Goal: Transaction & Acquisition: Purchase product/service

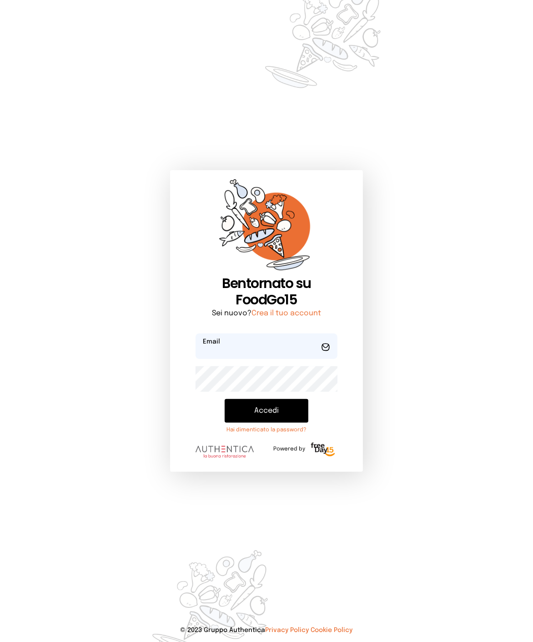
type input "**********"
drag, startPoint x: 263, startPoint y: 408, endPoint x: 478, endPoint y: 380, distance: 217.2
click at [265, 408] on button "Accedi" at bounding box center [267, 411] width 84 height 24
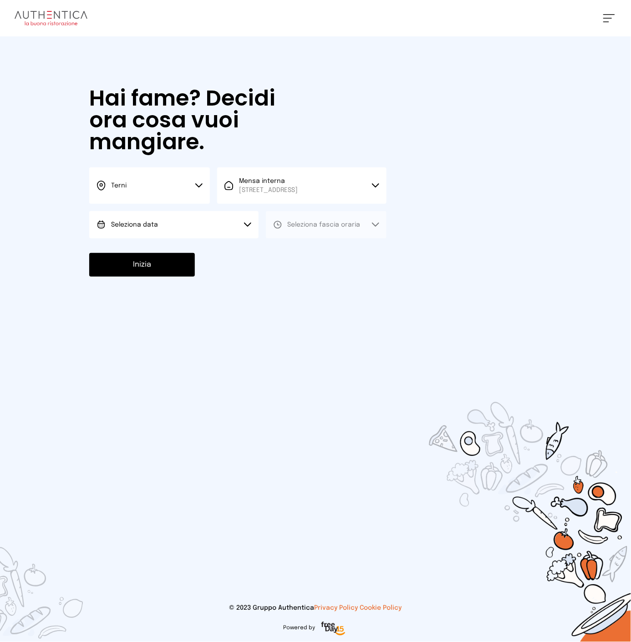
click at [218, 229] on button "Seleziona data" at bounding box center [173, 224] width 169 height 27
click at [181, 250] on li "[DATE], [DATE]" at bounding box center [173, 251] width 169 height 24
click at [307, 218] on button "Seleziona fascia oraria" at bounding box center [326, 224] width 121 height 27
click at [291, 246] on span "Pranzo" at bounding box center [299, 250] width 22 height 9
click at [175, 265] on button "Inizia" at bounding box center [142, 265] width 106 height 24
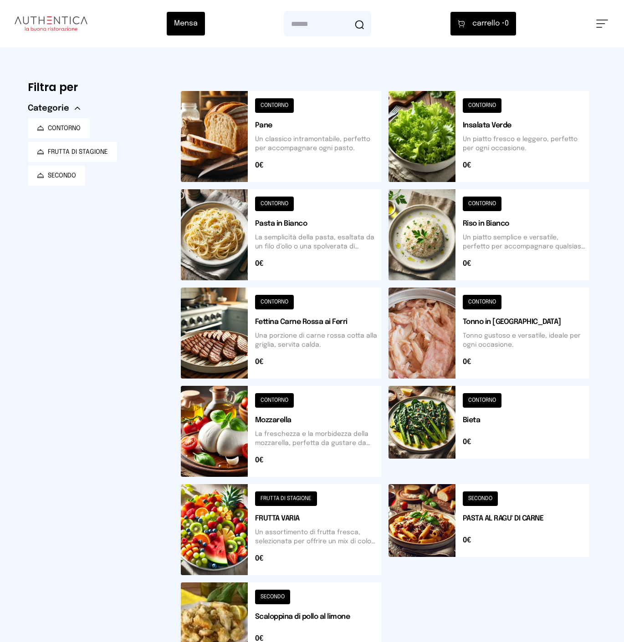
click at [296, 152] on button at bounding box center [281, 136] width 200 height 91
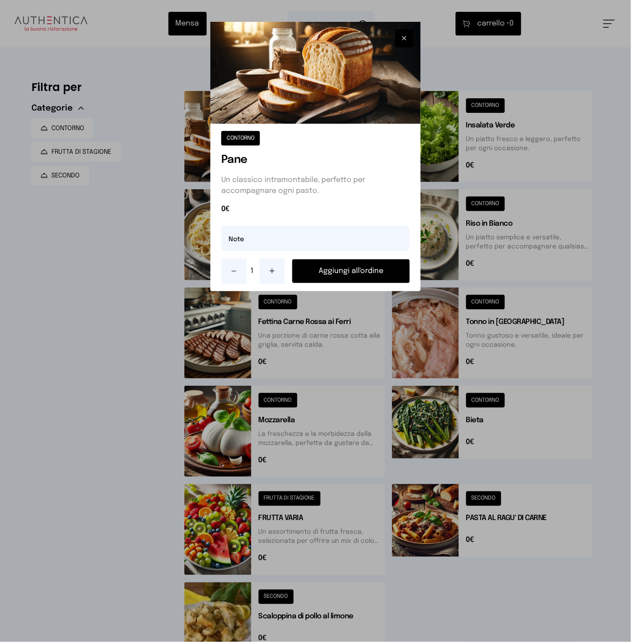
drag, startPoint x: 334, startPoint y: 270, endPoint x: 354, endPoint y: 262, distance: 21.6
click at [334, 270] on button "Aggiungi all'ordine" at bounding box center [350, 271] width 117 height 24
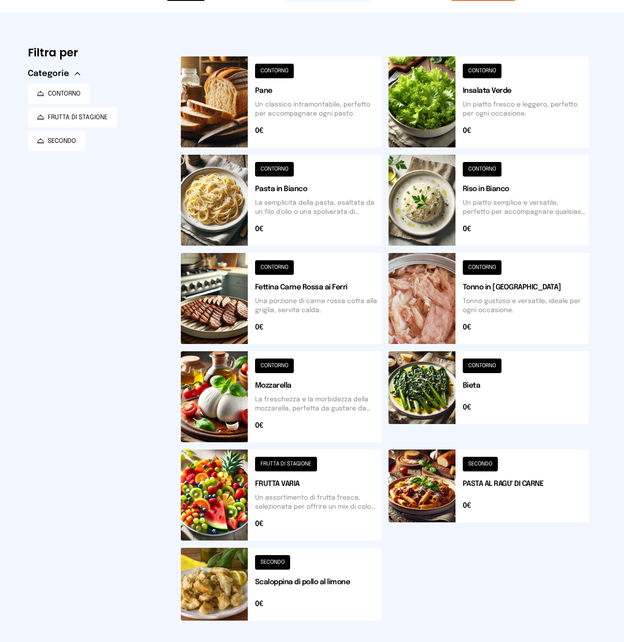
scroll to position [51, 0]
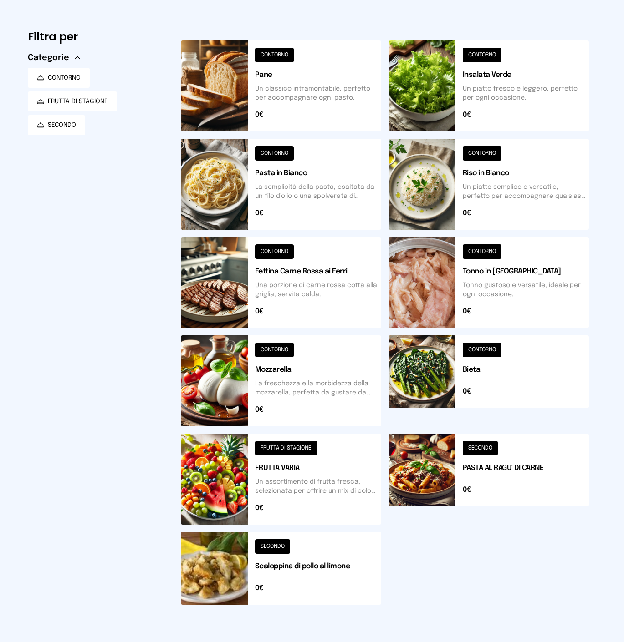
click at [495, 470] on button at bounding box center [488, 479] width 200 height 91
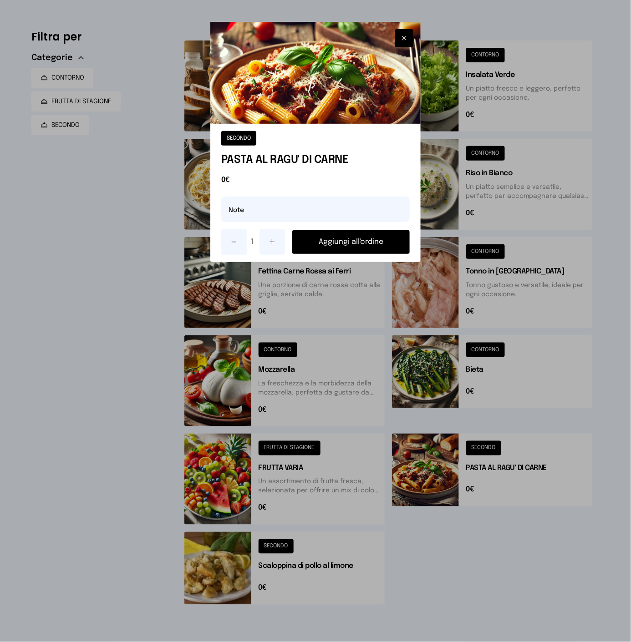
click at [333, 237] on button "Aggiungi all'ordine" at bounding box center [350, 242] width 117 height 24
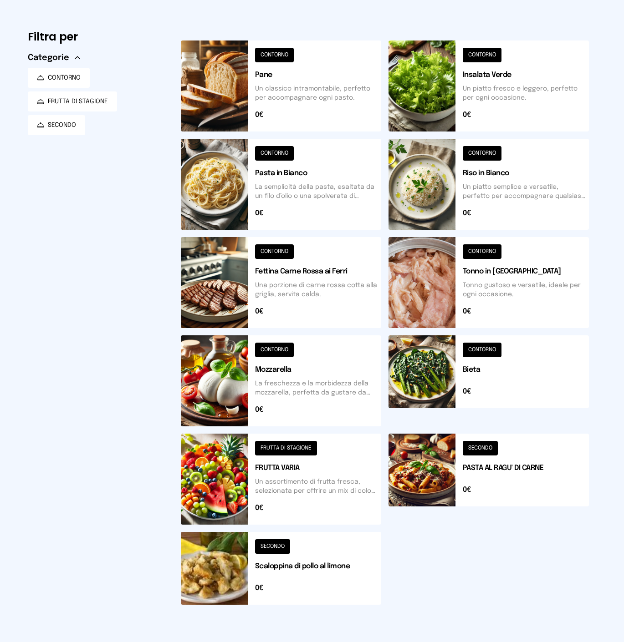
click at [313, 594] on button at bounding box center [281, 568] width 200 height 73
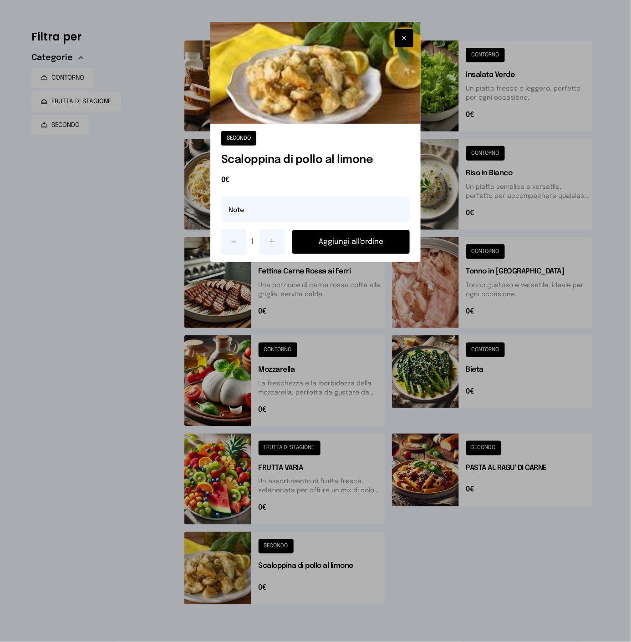
click at [343, 240] on button "Aggiungi all'ordine" at bounding box center [350, 242] width 117 height 24
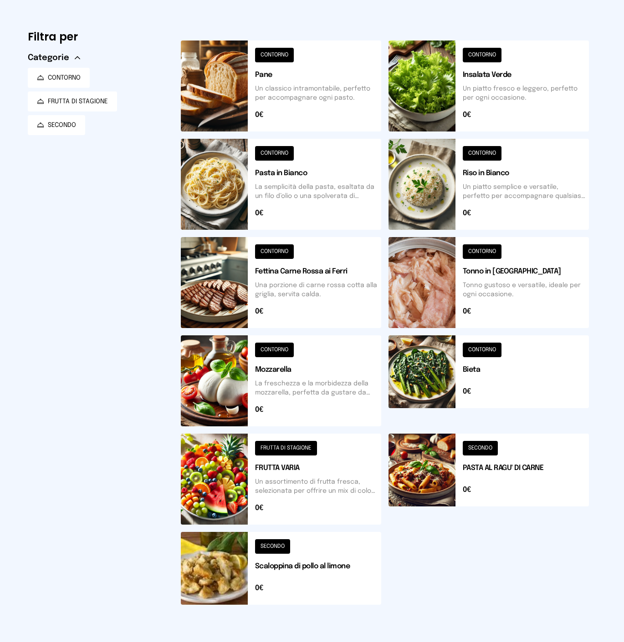
click at [290, 470] on button at bounding box center [281, 479] width 200 height 91
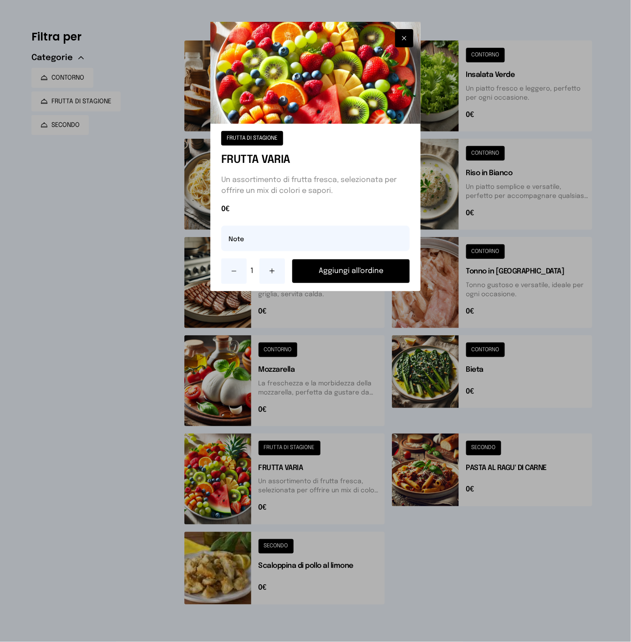
click at [272, 270] on icon at bounding box center [272, 271] width 0 height 5
click at [279, 271] on button at bounding box center [271, 271] width 25 height 25
click at [314, 270] on button "Aggiungi all'ordine" at bounding box center [350, 271] width 117 height 24
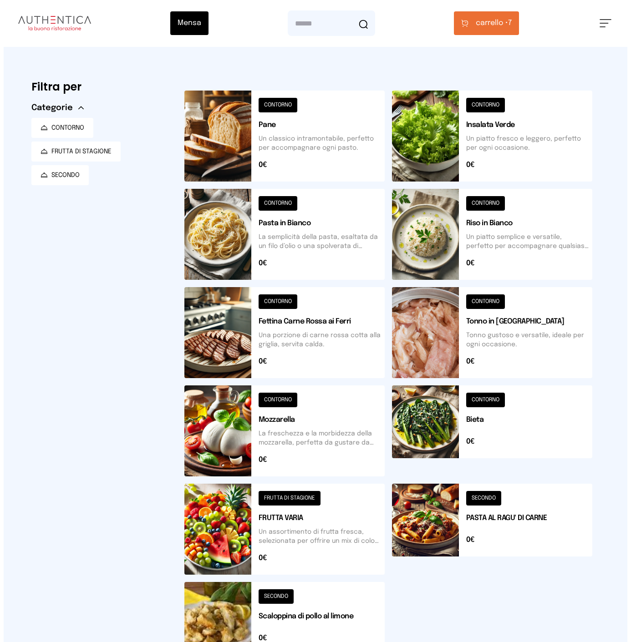
scroll to position [0, 0]
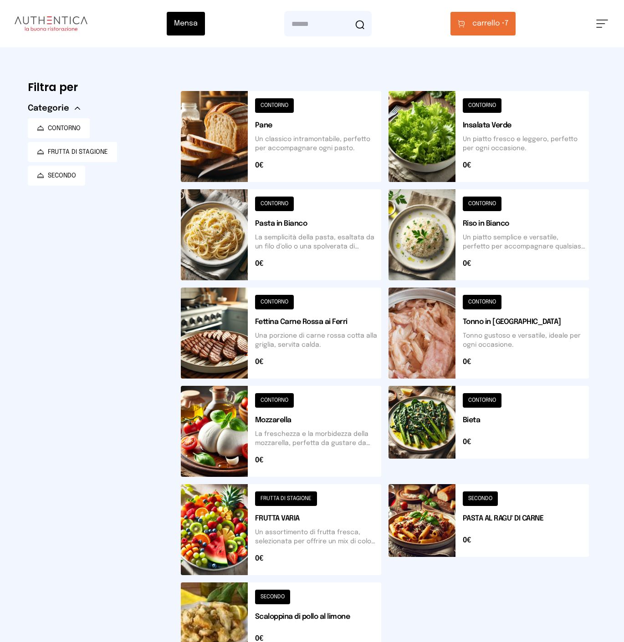
click at [487, 23] on span "carrello •" at bounding box center [488, 23] width 32 height 11
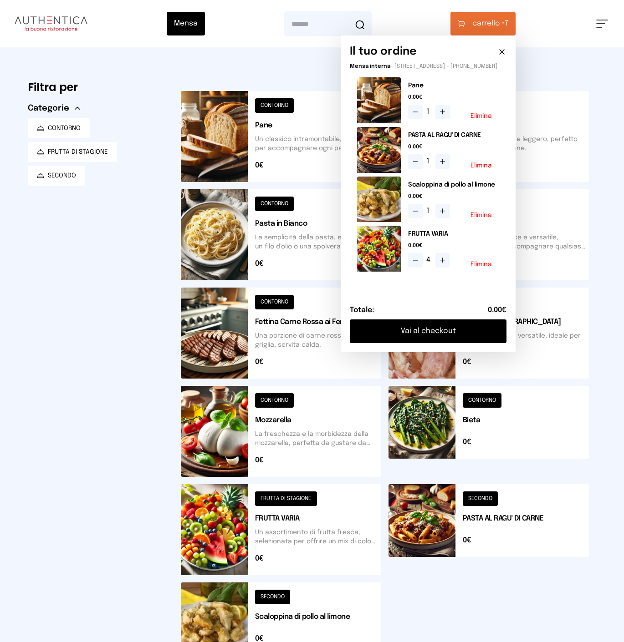
click at [457, 336] on button "Vai al checkout" at bounding box center [428, 332] width 157 height 24
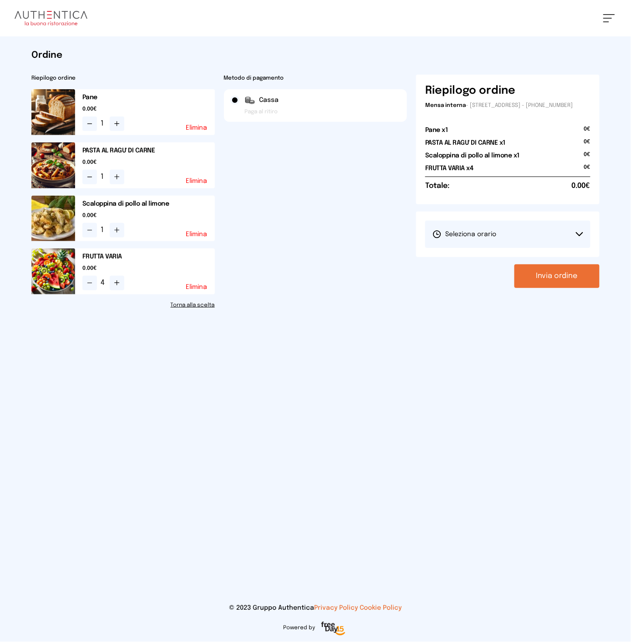
click at [527, 247] on button "Seleziona orario" at bounding box center [507, 234] width 165 height 27
click at [482, 264] on span "1° Turno (13:00 - 15:00)" at bounding box center [466, 259] width 69 height 9
click at [533, 280] on button "Invia ordine" at bounding box center [556, 276] width 85 height 24
